Goal: Obtain resource: Download file/media

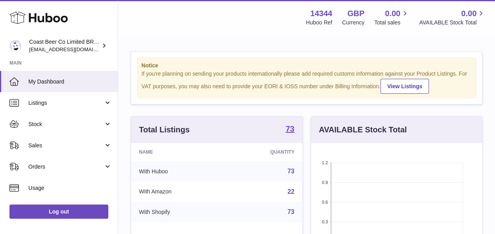
scroll to position [123, 171]
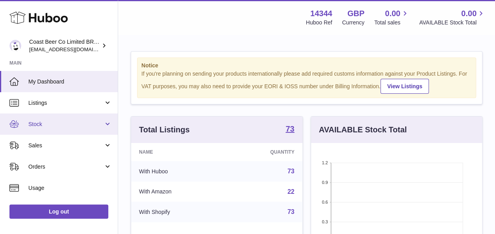
click at [71, 127] on span "Stock" at bounding box center [65, 124] width 75 height 7
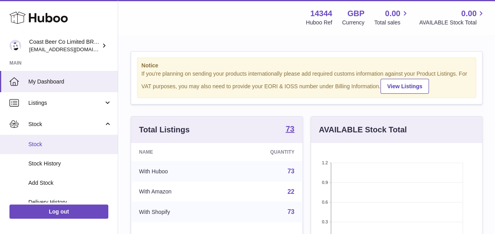
click at [69, 145] on span "Stock" at bounding box center [70, 144] width 84 height 7
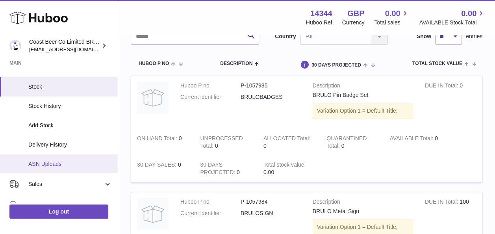
scroll to position [65, 0]
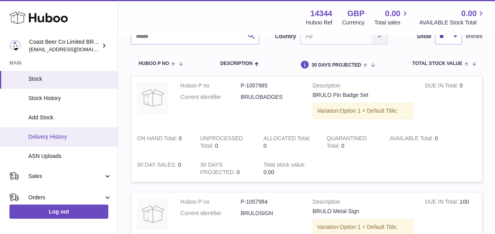
click at [71, 142] on link "Delivery History" at bounding box center [59, 136] width 118 height 19
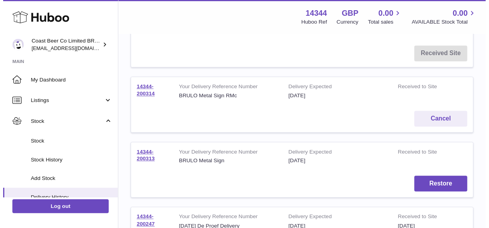
scroll to position [65, 0]
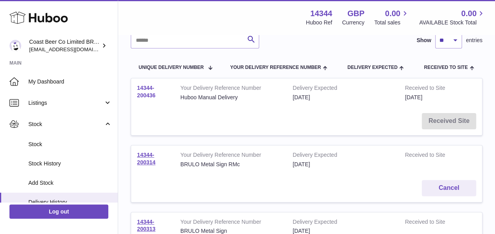
click at [149, 95] on link "14344-200436" at bounding box center [146, 92] width 19 height 14
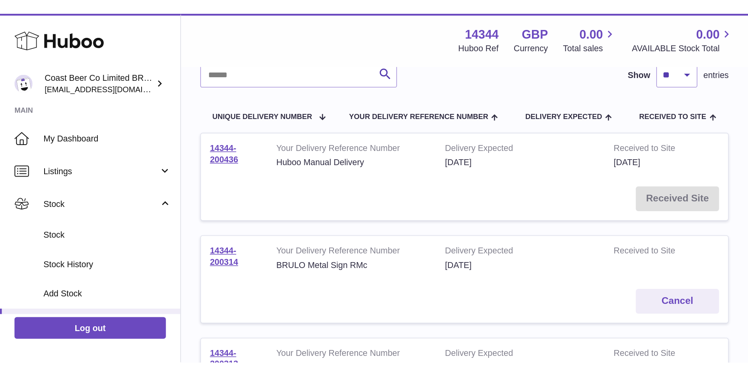
scroll to position [21, 0]
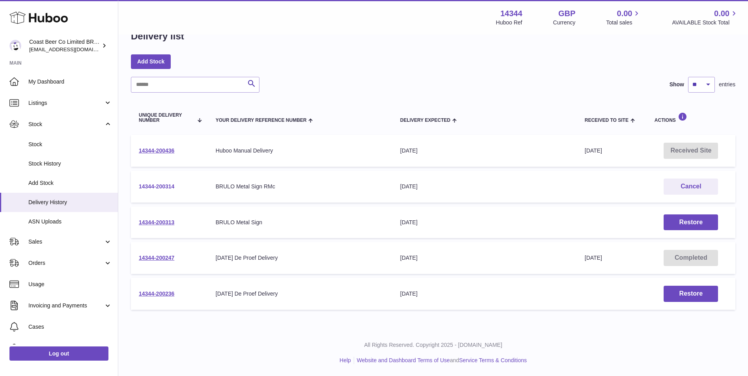
click at [166, 183] on link "14344-200314" at bounding box center [156, 186] width 35 height 6
click at [165, 220] on link "14344-200313" at bounding box center [156, 222] width 35 height 6
click at [495, 149] on td "Received Site" at bounding box center [690, 151] width 89 height 32
drag, startPoint x: 180, startPoint y: 150, endPoint x: 138, endPoint y: 150, distance: 41.8
click at [138, 150] on td "14344-200436" at bounding box center [169, 151] width 77 height 32
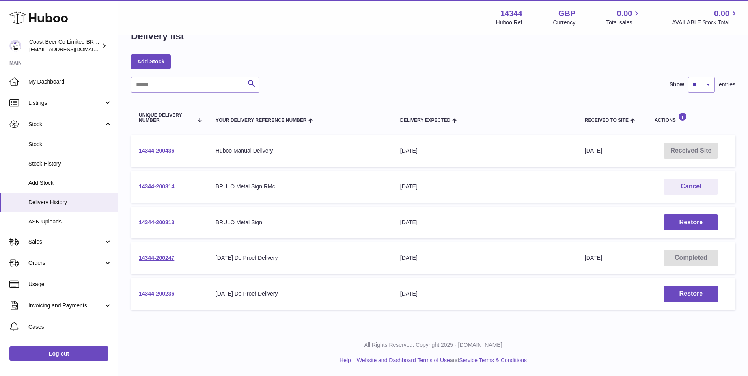
copy link "14344-200436"
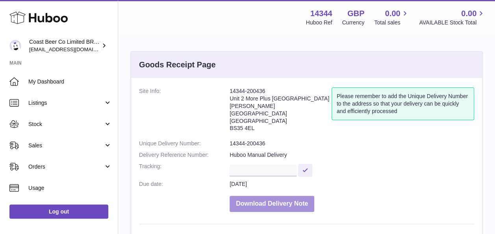
click at [273, 196] on button "Download Delivery Note" at bounding box center [272, 204] width 85 height 16
